Goal: Information Seeking & Learning: Find specific fact

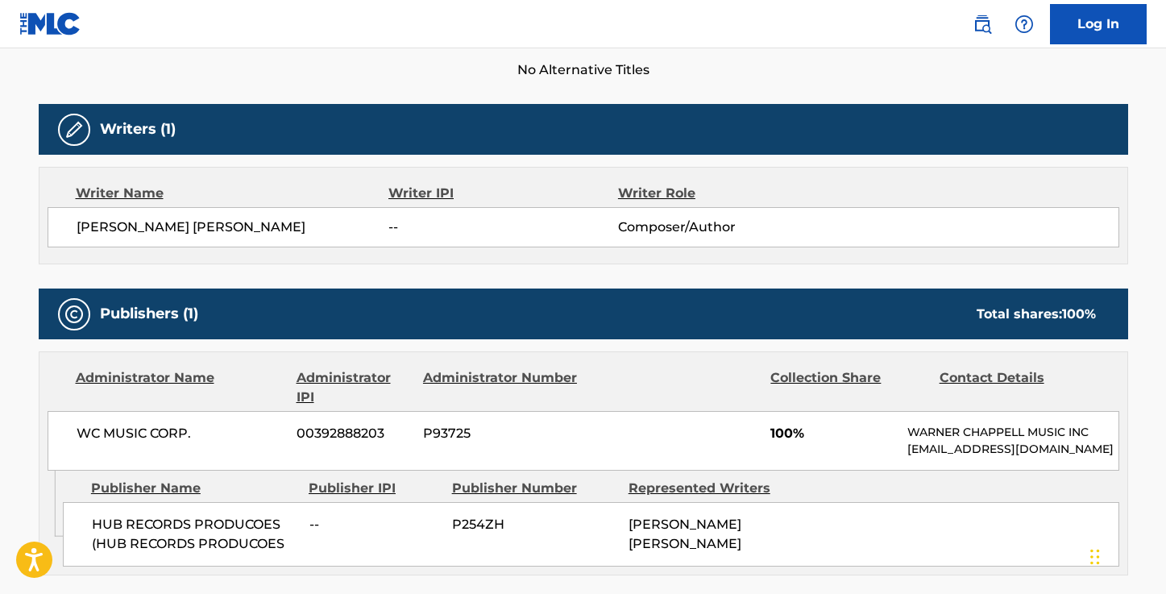
scroll to position [476, 0]
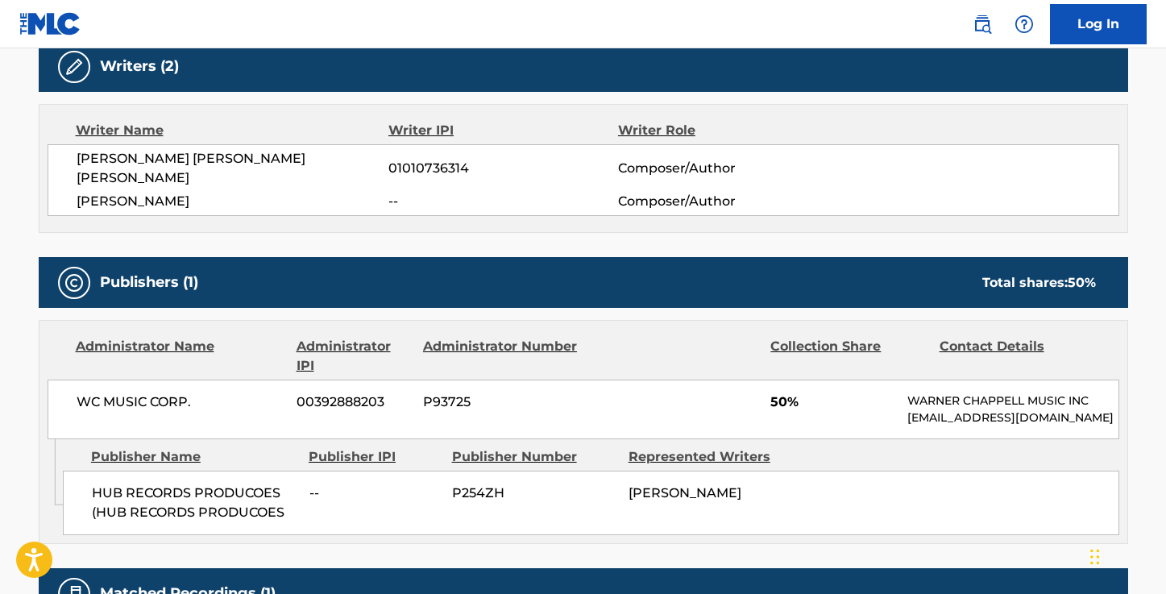
scroll to position [527, 0]
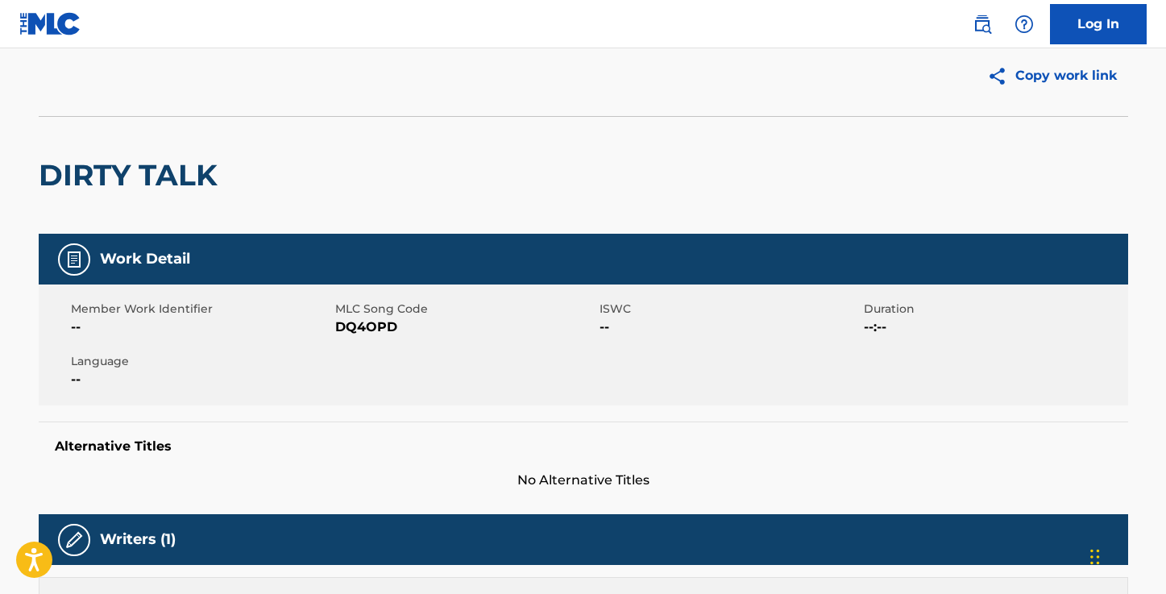
scroll to position [48, 0]
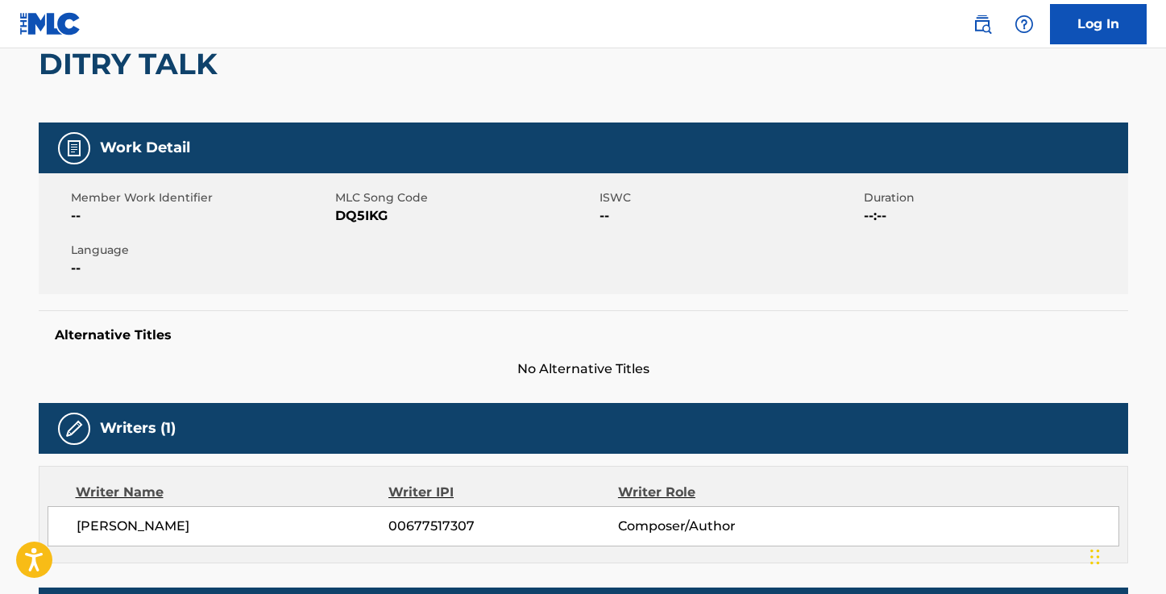
scroll to position [80, 0]
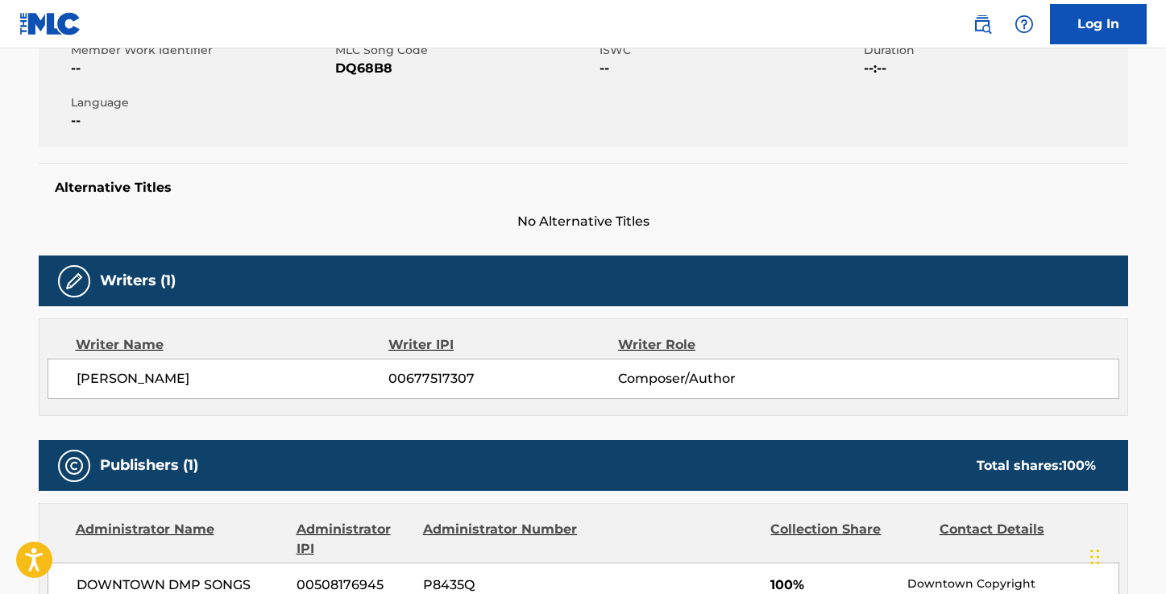
scroll to position [327, 0]
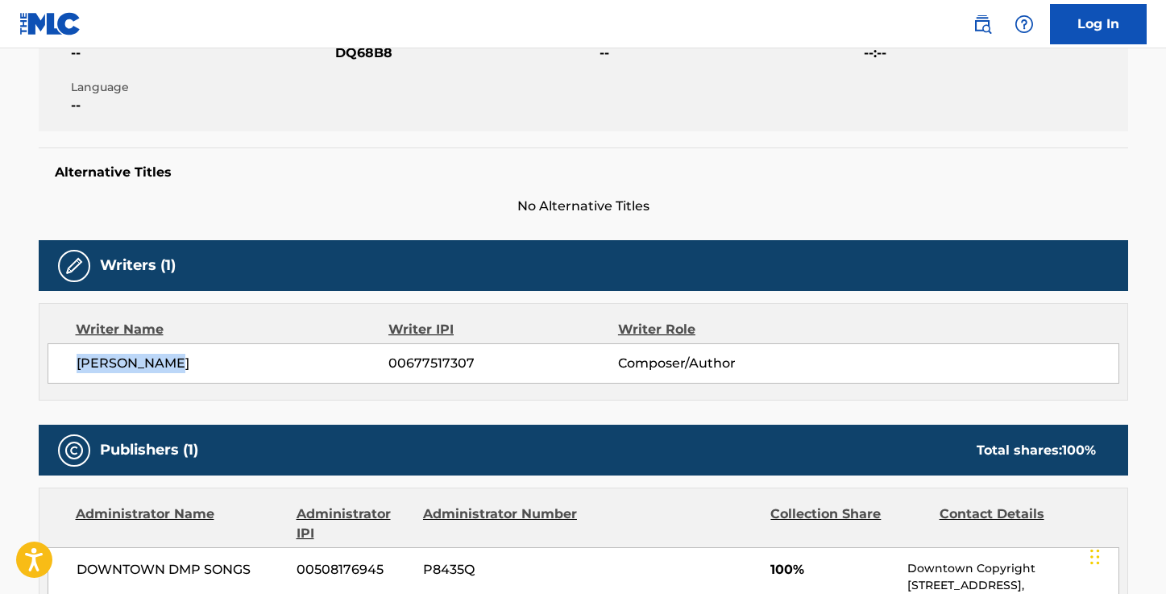
drag, startPoint x: 182, startPoint y: 359, endPoint x: 58, endPoint y: 354, distance: 124.2
click at [58, 354] on div "JOSE RAMIREZ 00677517307 Composer/Author" at bounding box center [584, 363] width 1072 height 40
copy span "JOSE RAMIREZ"
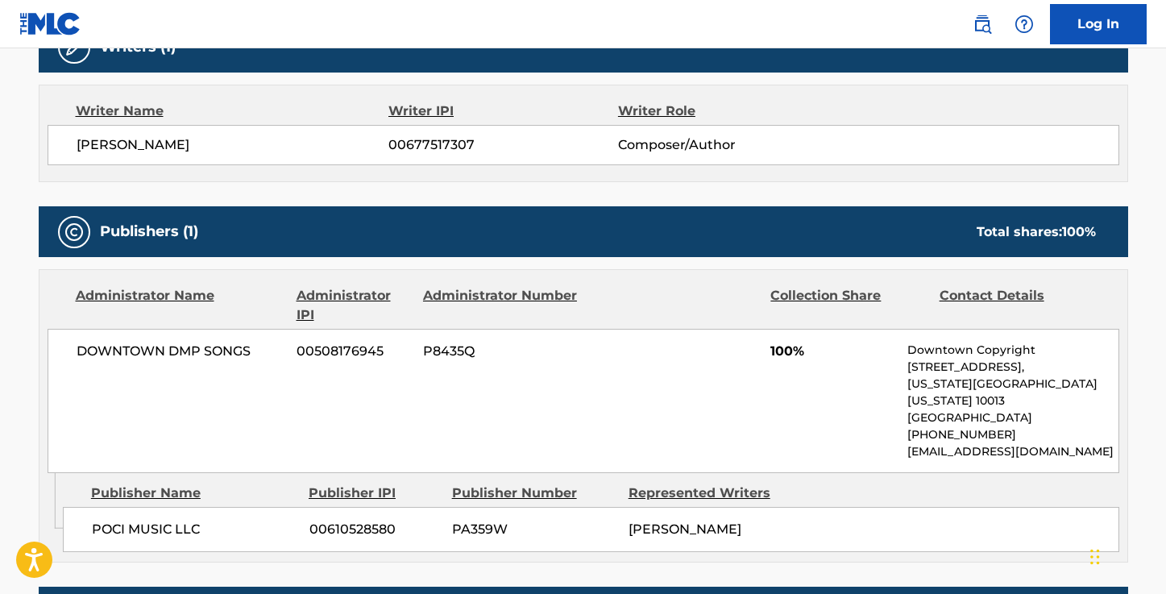
scroll to position [543, 0]
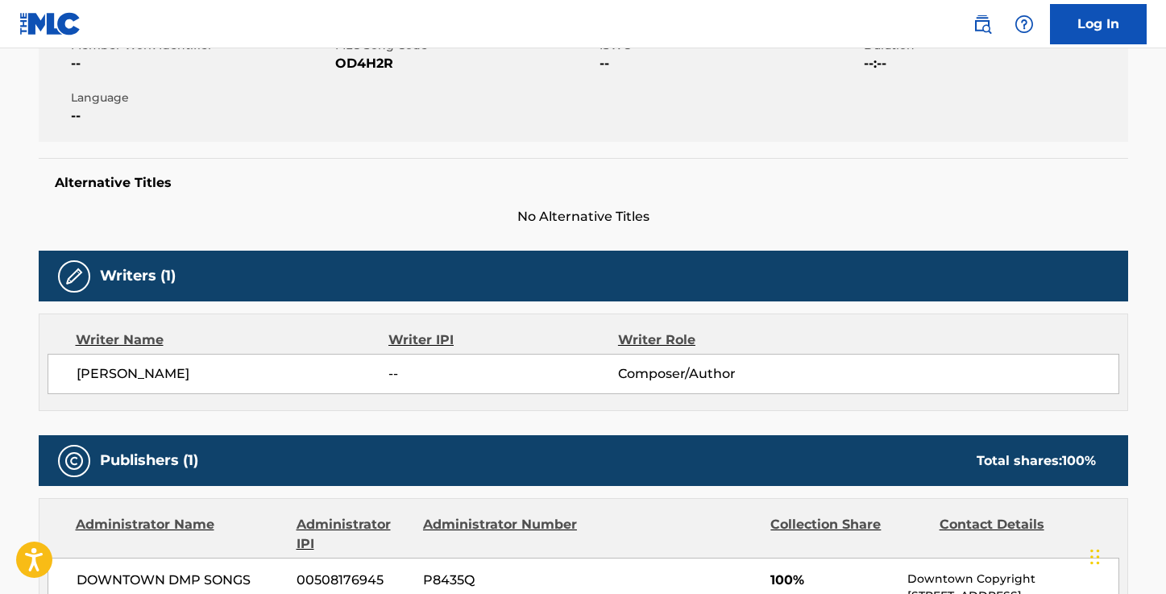
scroll to position [316, 0]
